Goal: Task Accomplishment & Management: Manage account settings

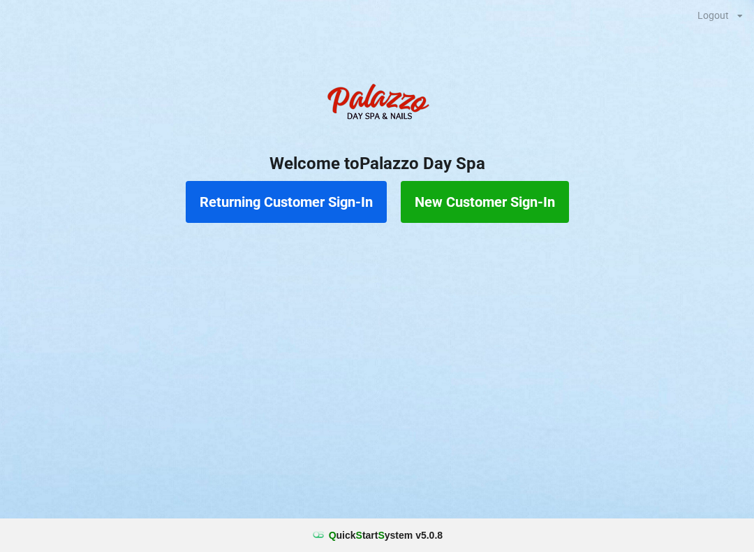
click at [332, 202] on button "Returning Customer Sign-In" at bounding box center [286, 202] width 201 height 42
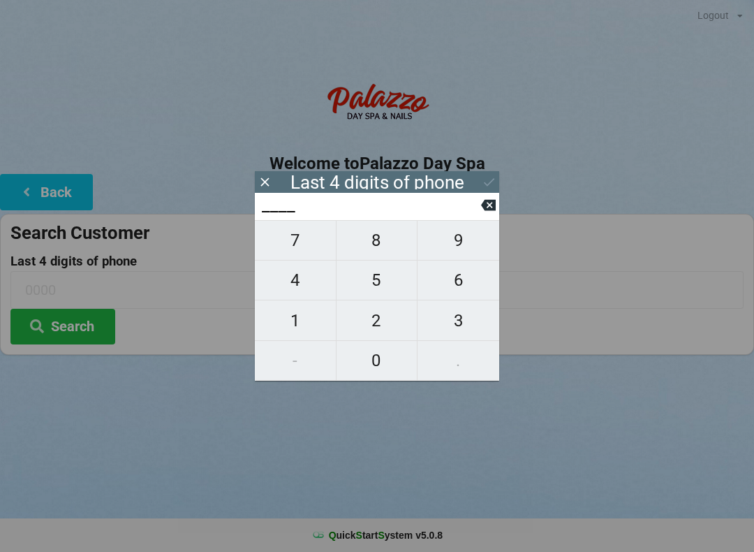
click at [392, 317] on span "2" at bounding box center [376, 320] width 81 height 29
type input "2___"
click at [375, 244] on span "8" at bounding box center [376, 239] width 81 height 29
type input "28__"
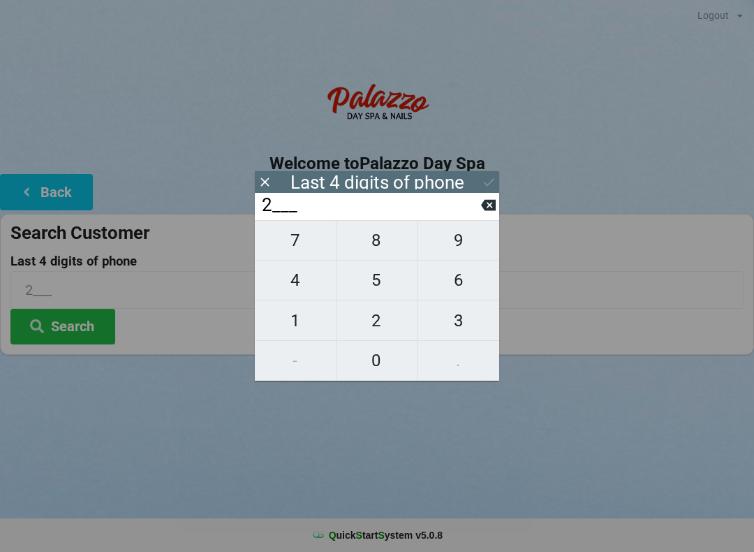
type input "28__"
click at [375, 293] on span "5" at bounding box center [376, 279] width 81 height 29
type input "285_"
click at [380, 246] on span "8" at bounding box center [376, 239] width 81 height 29
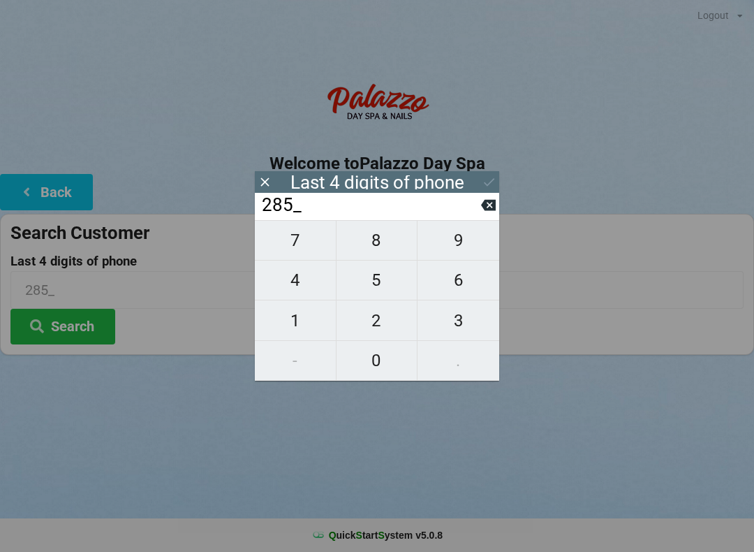
type input "2858"
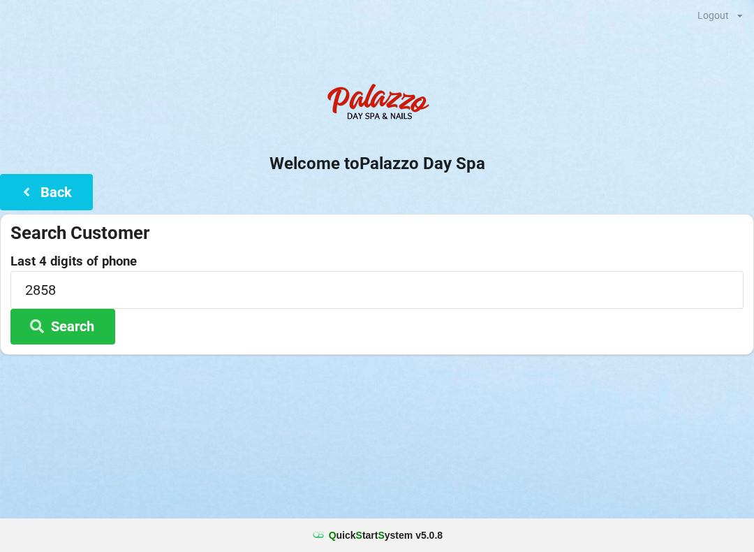
click at [89, 336] on button "Search" at bounding box center [62, 327] width 105 height 36
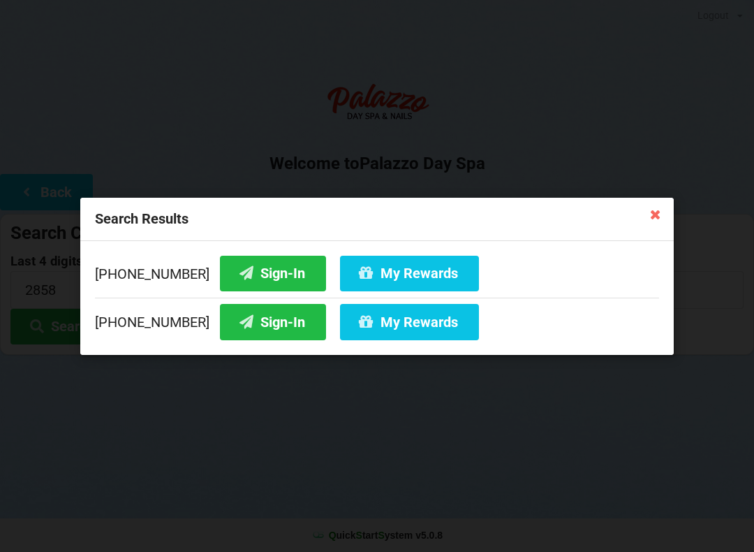
click at [265, 324] on button "Sign-In" at bounding box center [273, 322] width 106 height 36
